Goal: Transaction & Acquisition: Purchase product/service

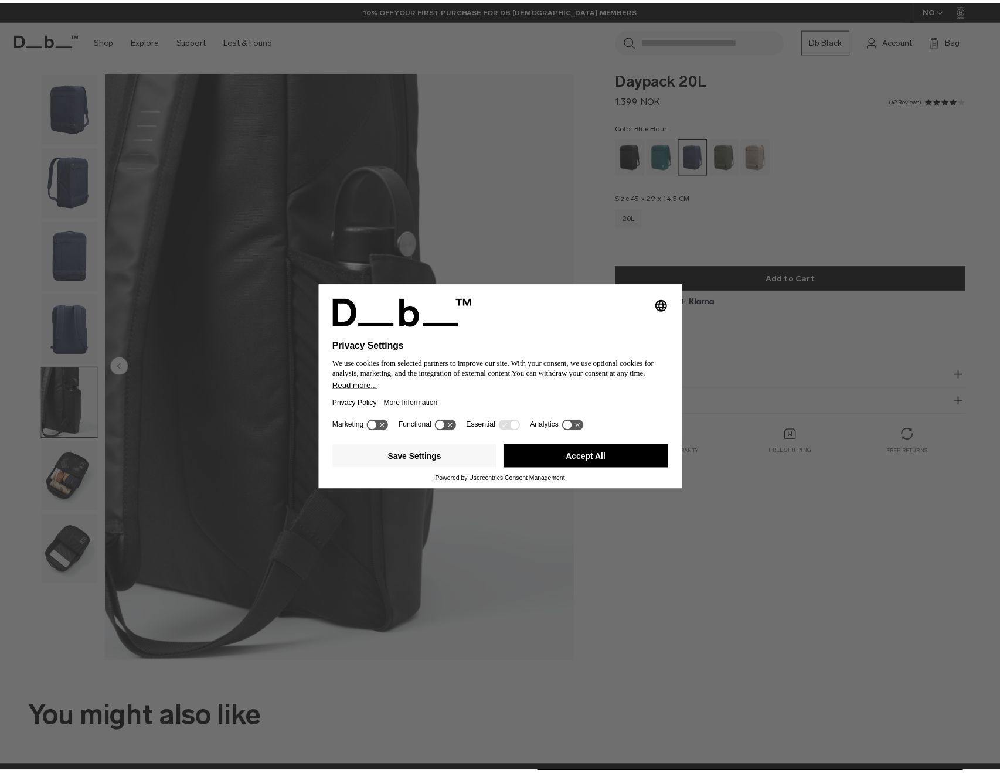
scroll to position [7, 0]
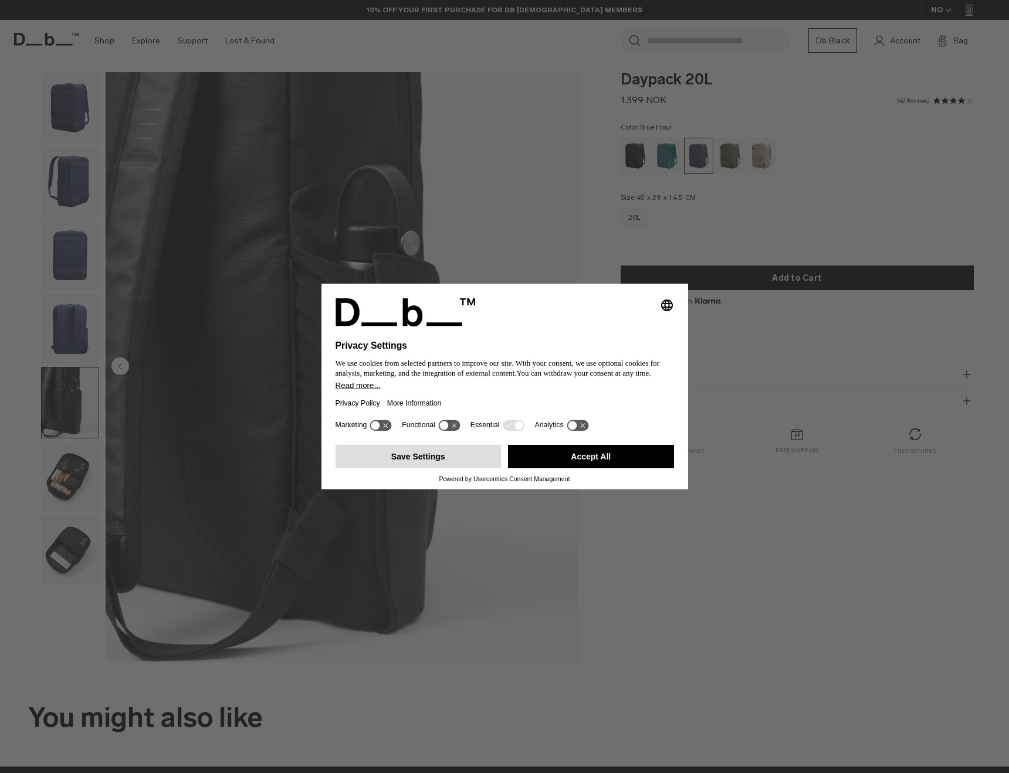
click at [467, 467] on button "Save Settings" at bounding box center [418, 456] width 166 height 23
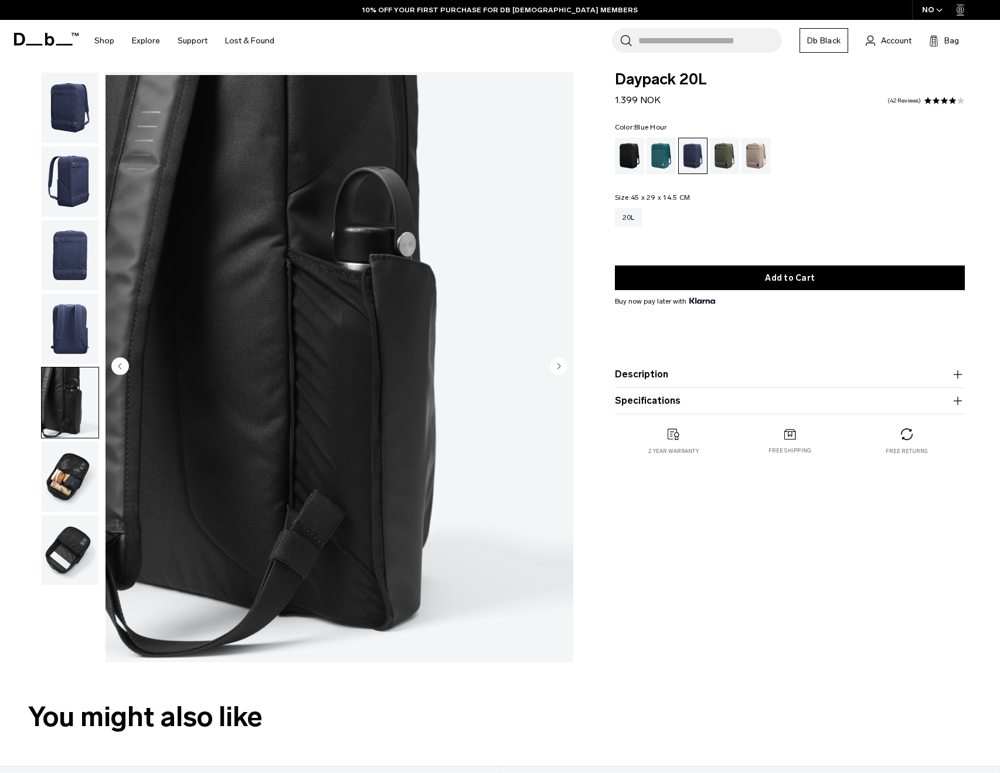
scroll to position [0, 0]
click at [64, 488] on img "button" at bounding box center [70, 477] width 57 height 70
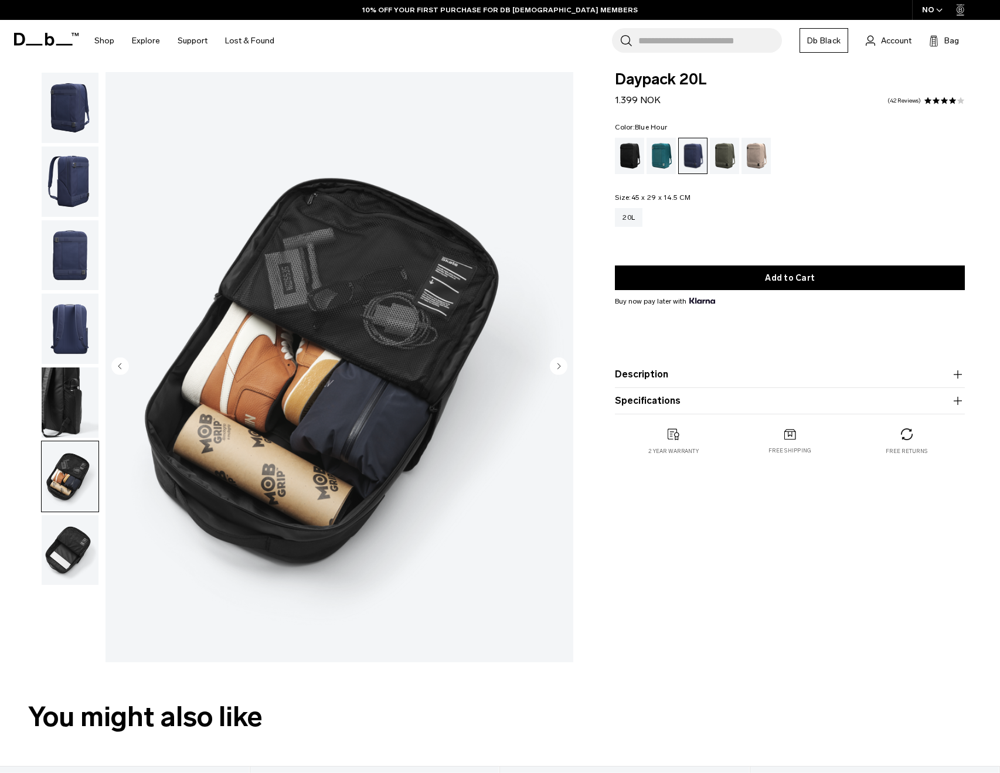
click at [72, 529] on img "button" at bounding box center [70, 550] width 57 height 70
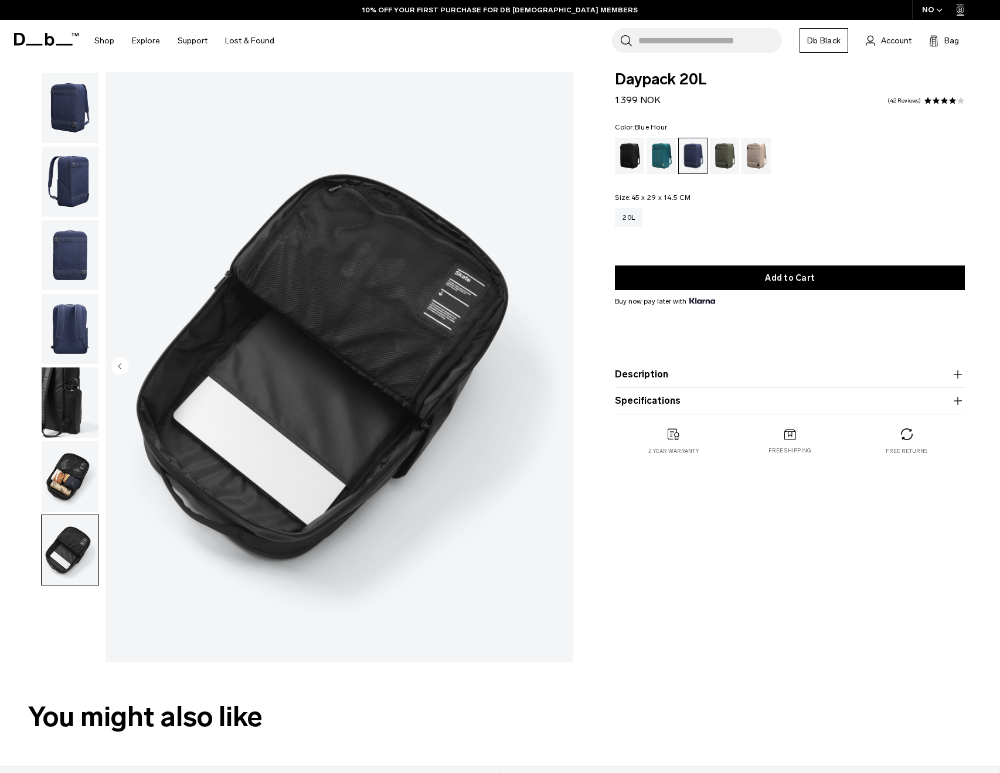
click at [76, 466] on img "button" at bounding box center [70, 477] width 57 height 70
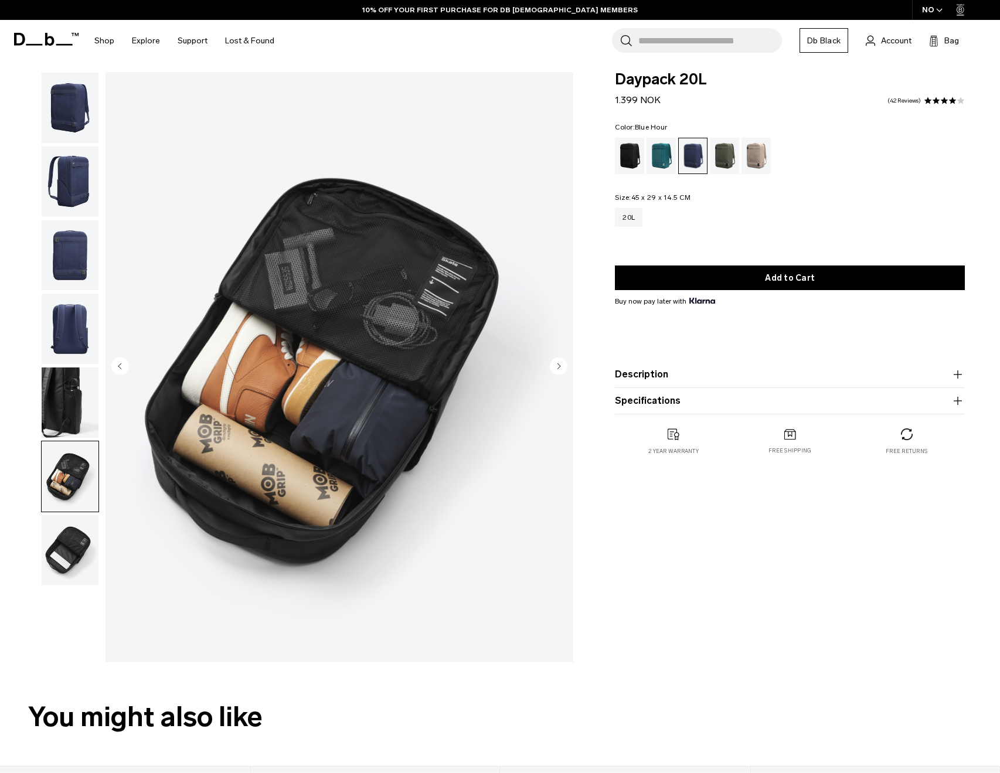
click at [70, 557] on img "button" at bounding box center [70, 550] width 57 height 70
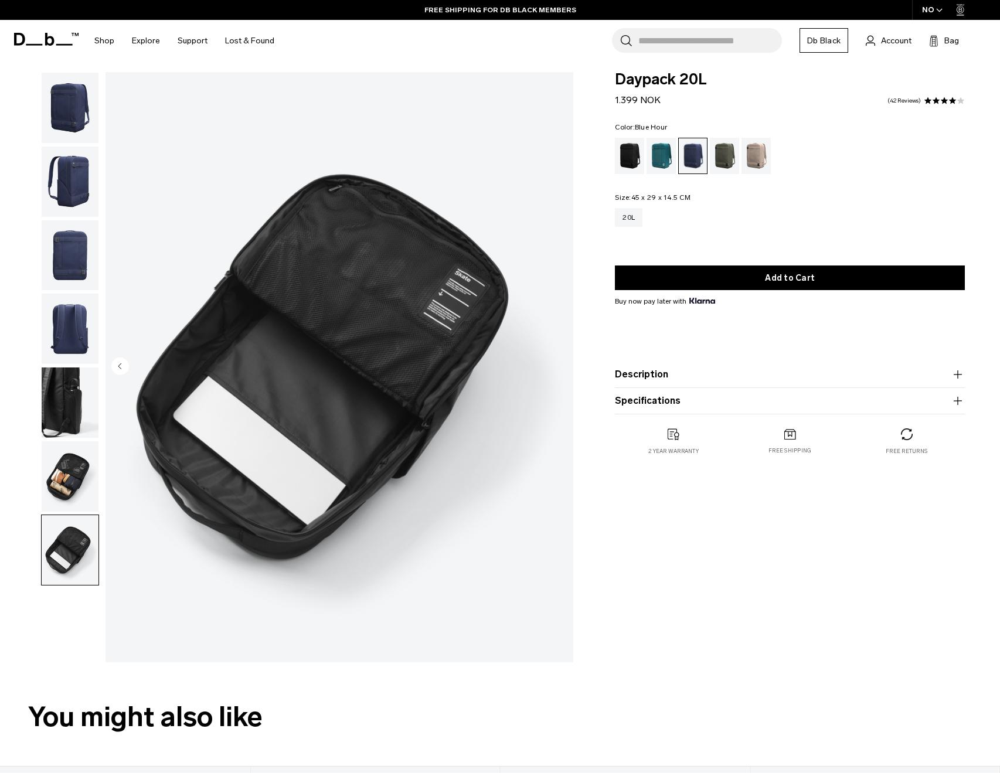
click at [67, 489] on img "button" at bounding box center [70, 477] width 57 height 70
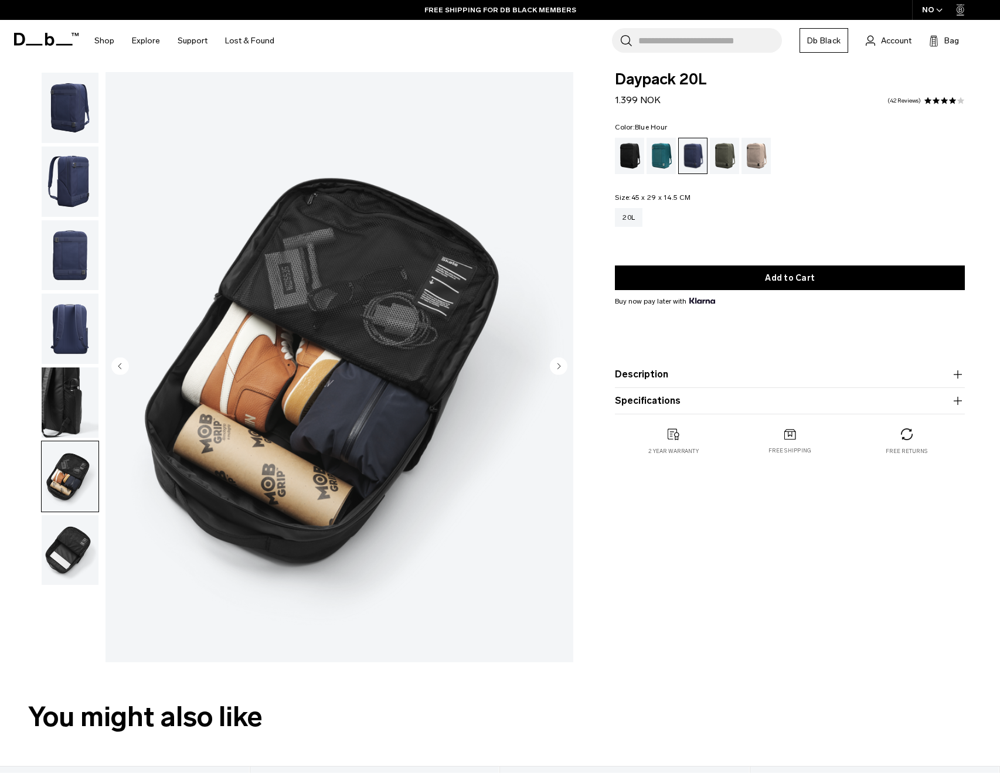
scroll to position [22, 0]
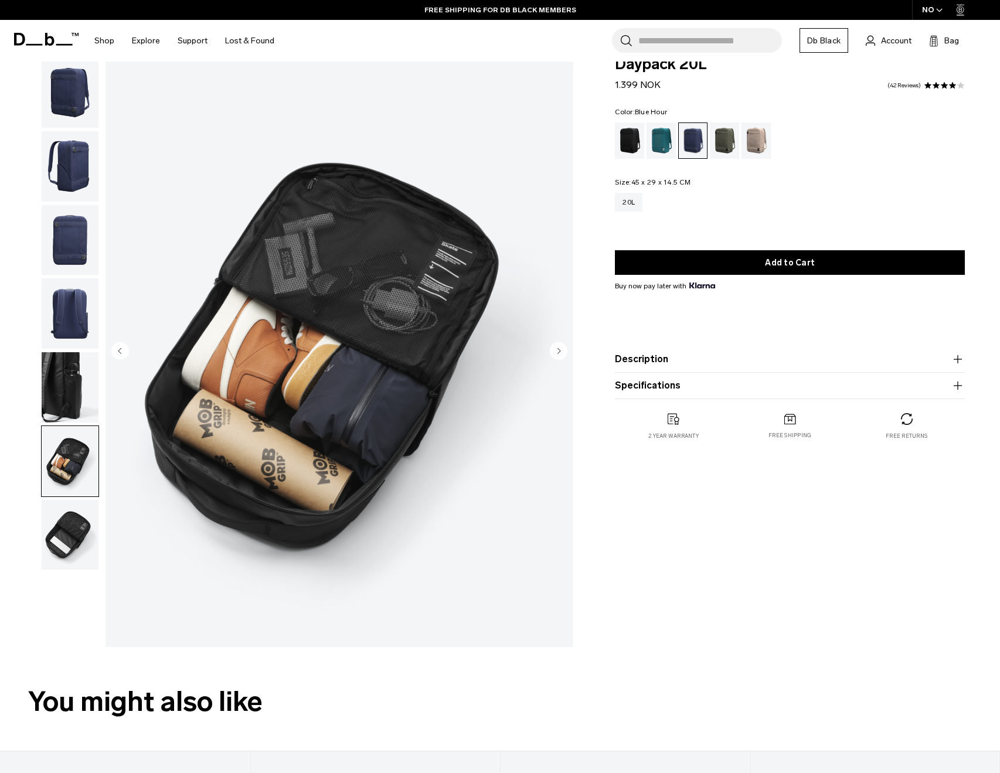
click at [75, 358] on img "button" at bounding box center [70, 387] width 57 height 70
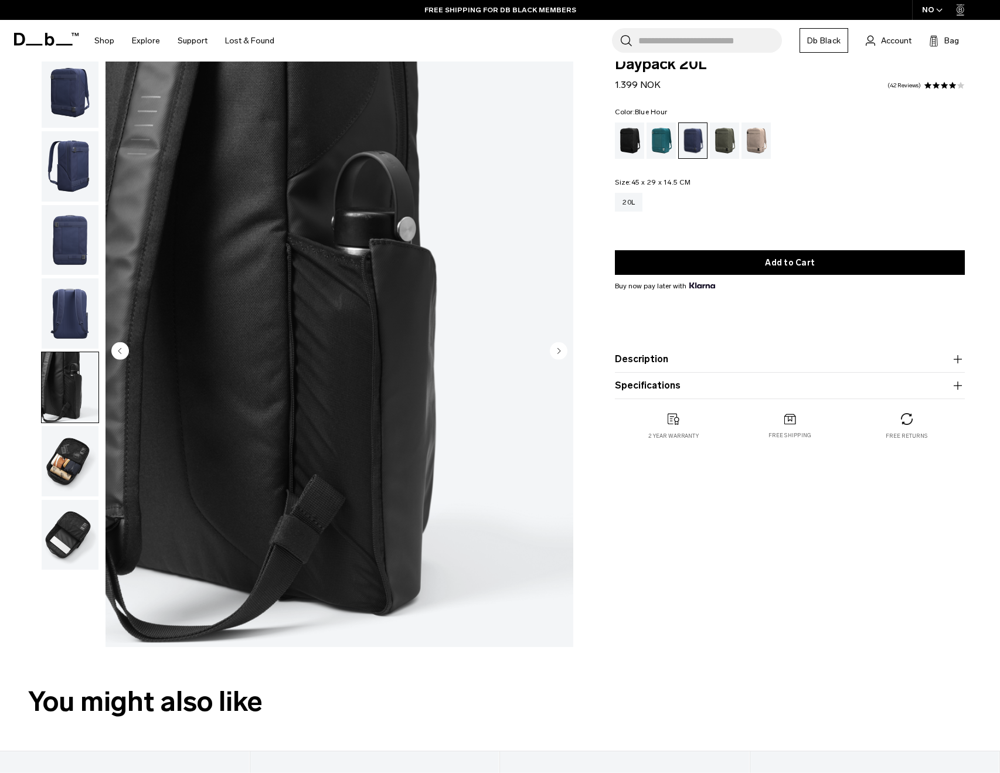
click at [85, 307] on img "button" at bounding box center [70, 314] width 57 height 70
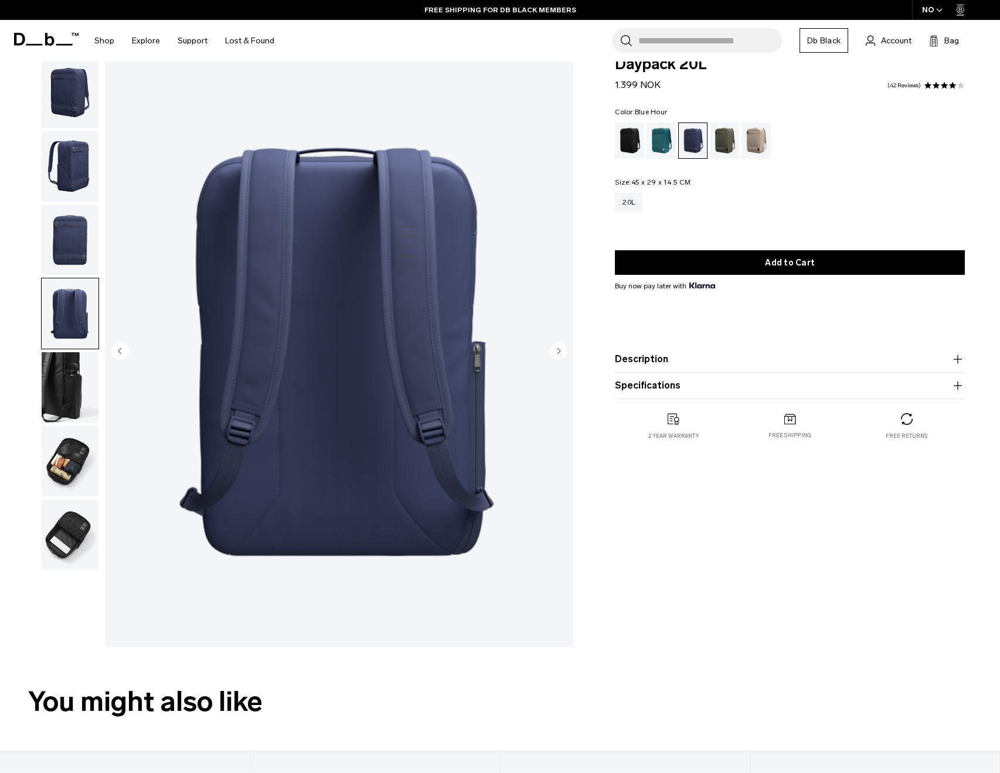
click at [75, 360] on img "button" at bounding box center [70, 387] width 57 height 70
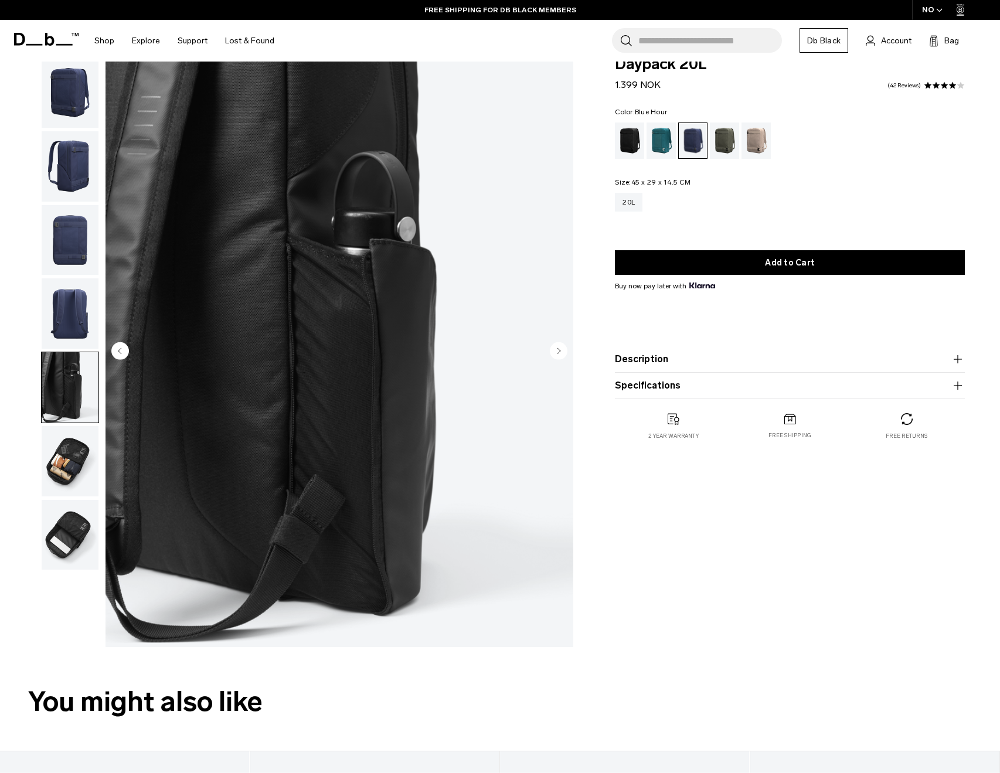
click at [71, 416] on img "button" at bounding box center [70, 387] width 57 height 70
click at [63, 464] on img "button" at bounding box center [70, 461] width 57 height 70
